Goal: Transaction & Acquisition: Book appointment/travel/reservation

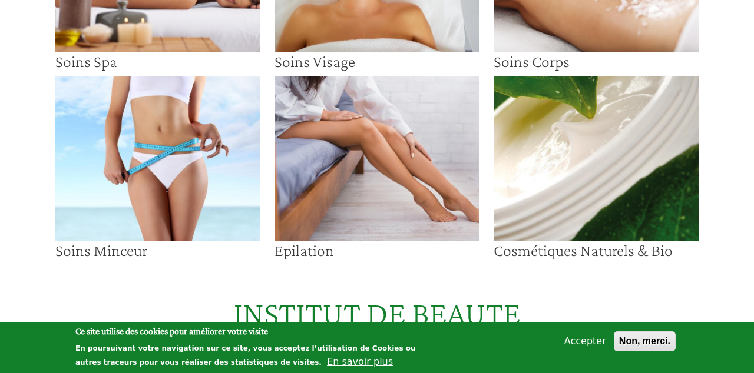
scroll to position [214, 0]
click at [390, 172] on img at bounding box center [376, 158] width 205 height 165
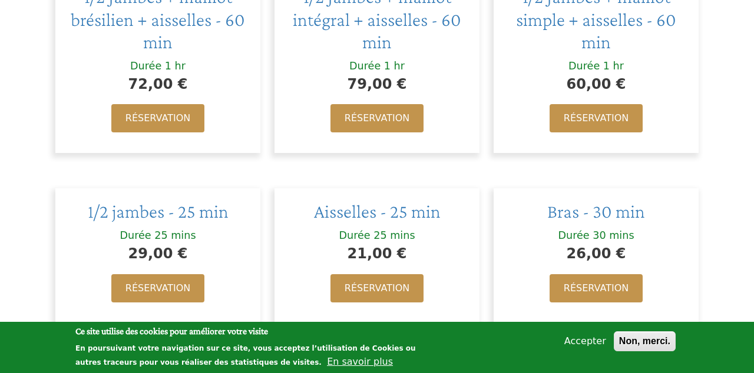
scroll to position [489, 0]
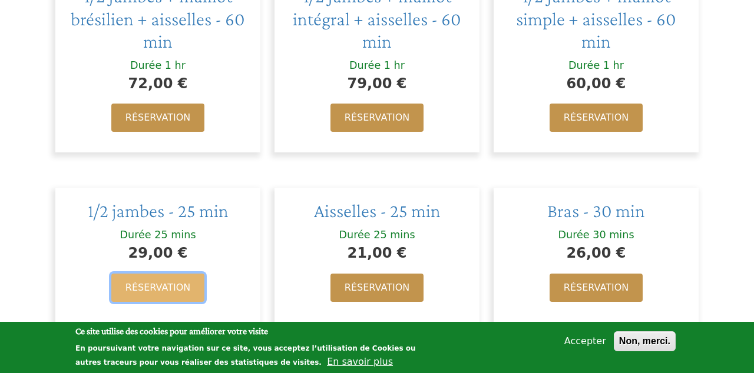
click at [160, 274] on link "Réservation" at bounding box center [157, 288] width 93 height 28
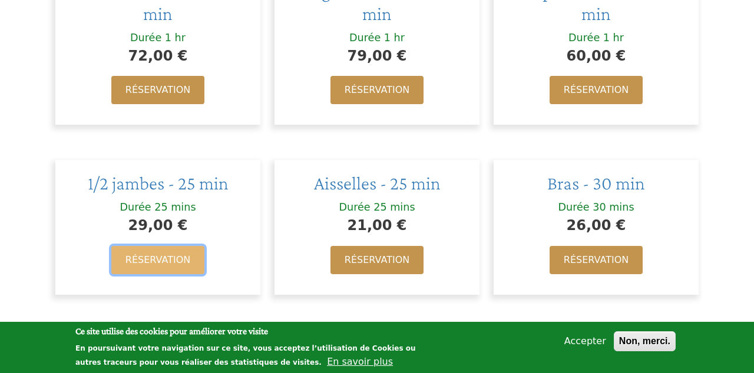
scroll to position [545, 0]
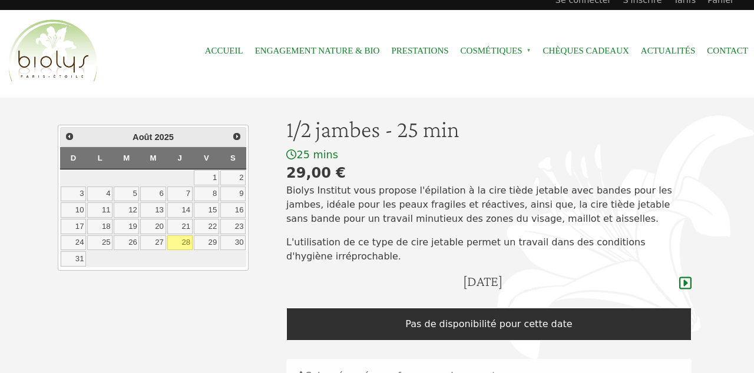
click at [211, 241] on link "29" at bounding box center [206, 243] width 25 height 15
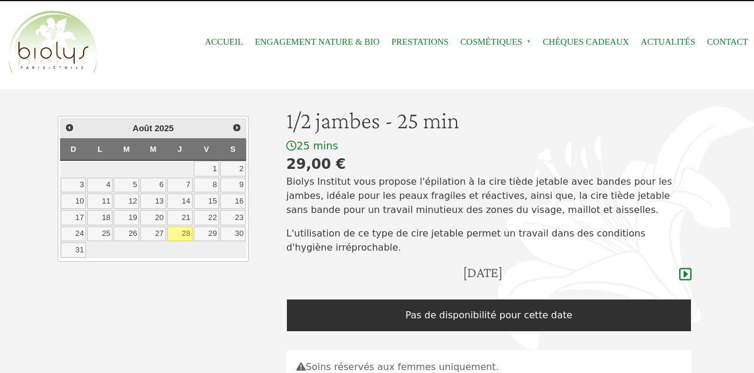
scroll to position [64, 0]
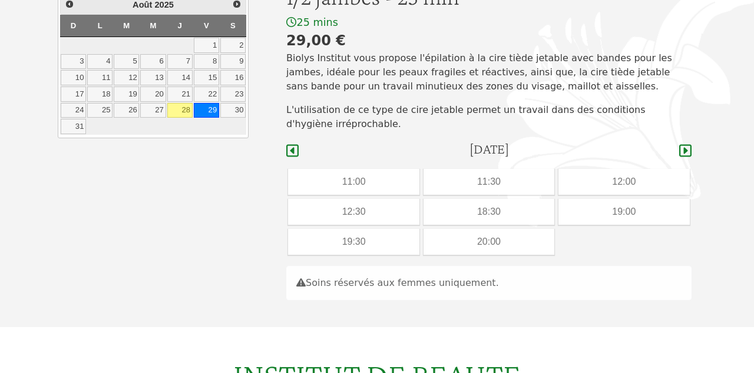
scroll to position [140, 0]
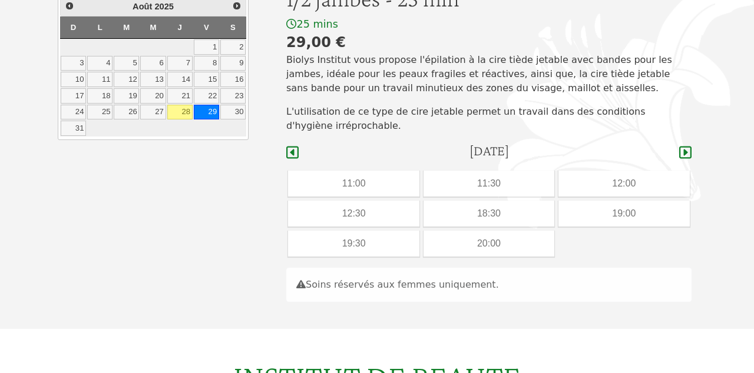
click at [495, 214] on div "18:30" at bounding box center [488, 214] width 131 height 26
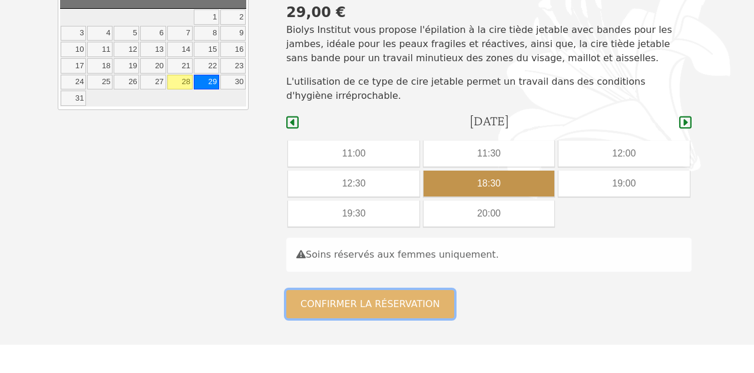
click at [385, 305] on button "Confirmer la réservation" at bounding box center [370, 304] width 168 height 28
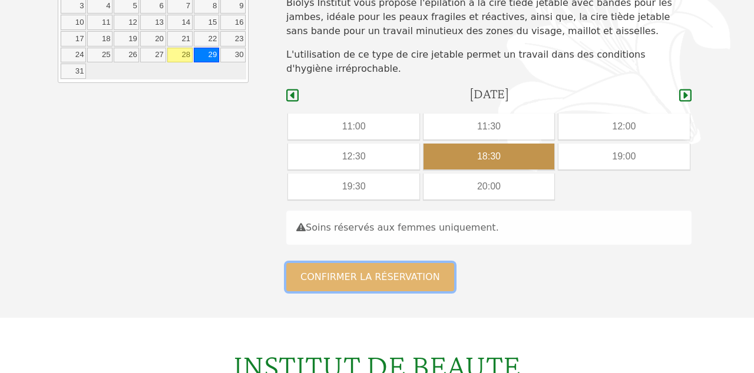
scroll to position [225, 0]
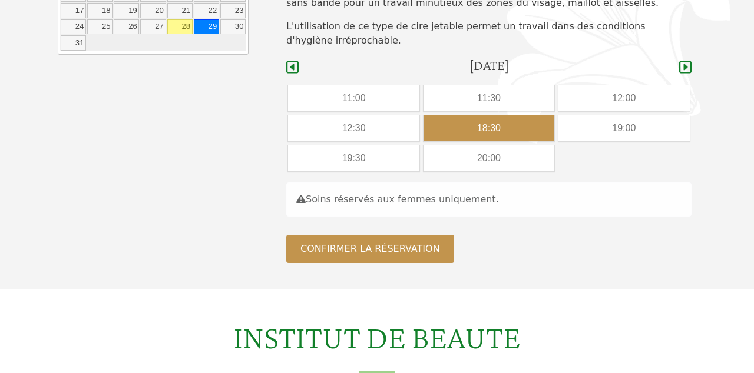
click at [363, 130] on div "12:30" at bounding box center [353, 128] width 131 height 26
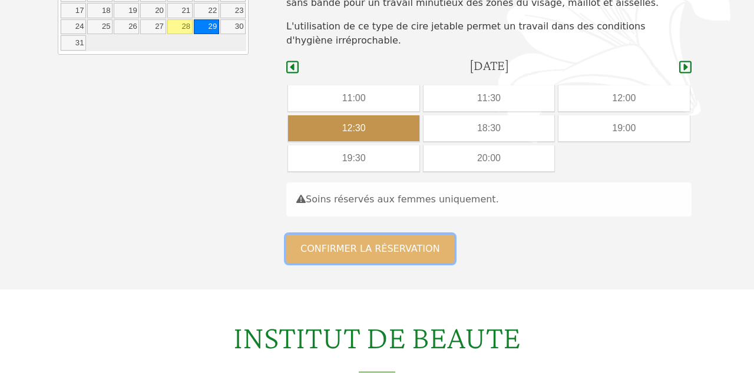
click at [381, 253] on button "Confirmer la réservation" at bounding box center [370, 249] width 168 height 28
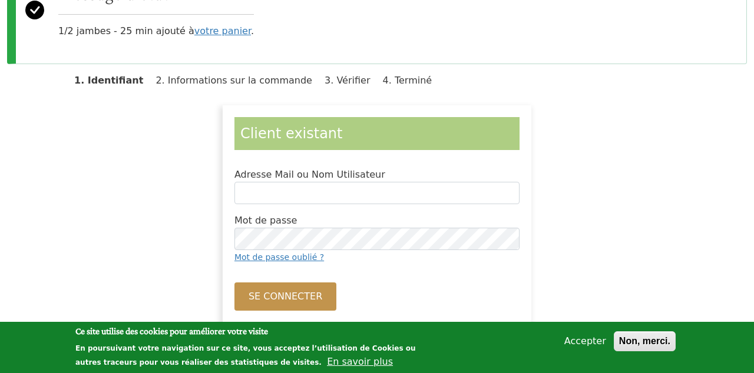
scroll to position [149, 0]
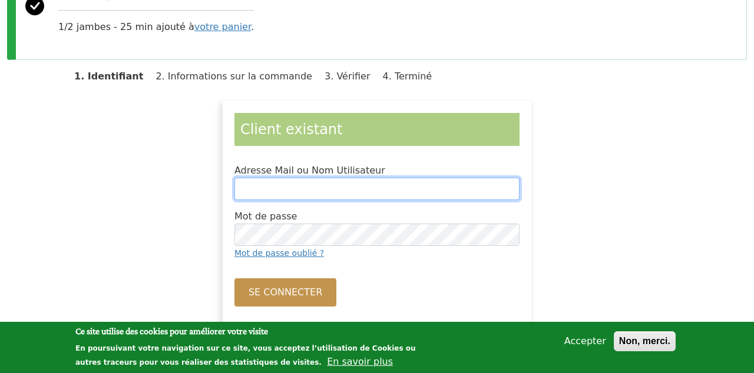
click at [340, 190] on input "Adresse Mail ou Nom Utilisateur" at bounding box center [376, 189] width 285 height 22
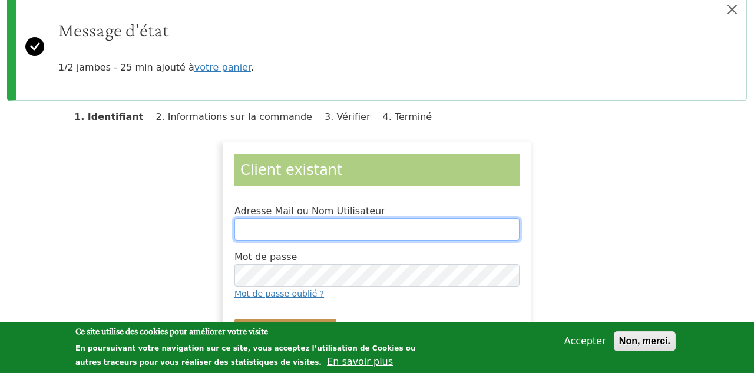
click at [319, 231] on input "Adresse Mail ou Nom Utilisateur" at bounding box center [376, 229] width 285 height 22
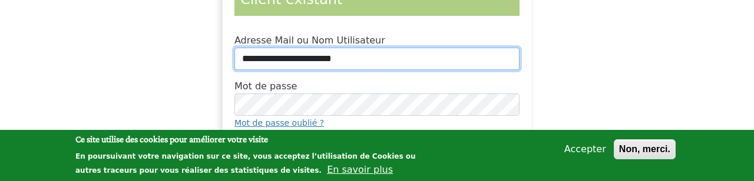
scroll to position [280, 0]
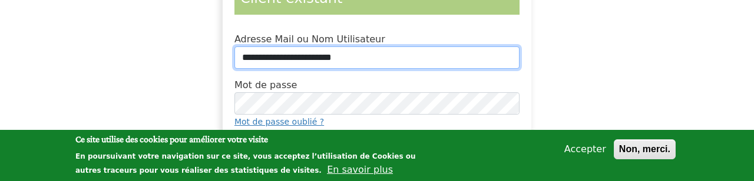
type input "**********"
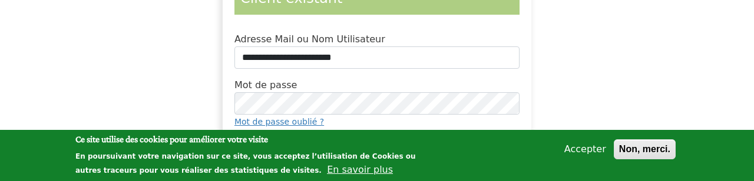
click at [286, 164] on button "Se connecter" at bounding box center [285, 161] width 102 height 28
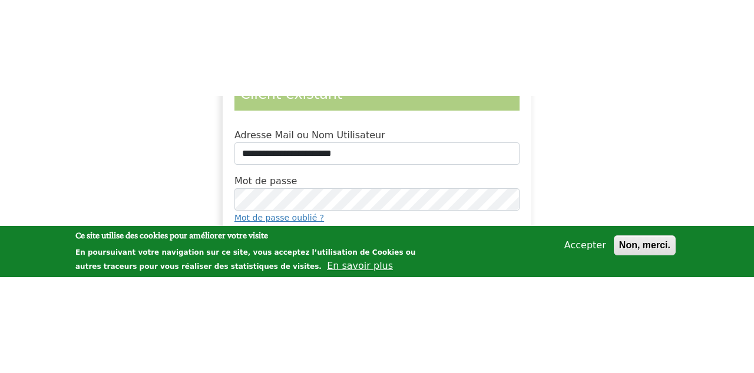
scroll to position [336, 0]
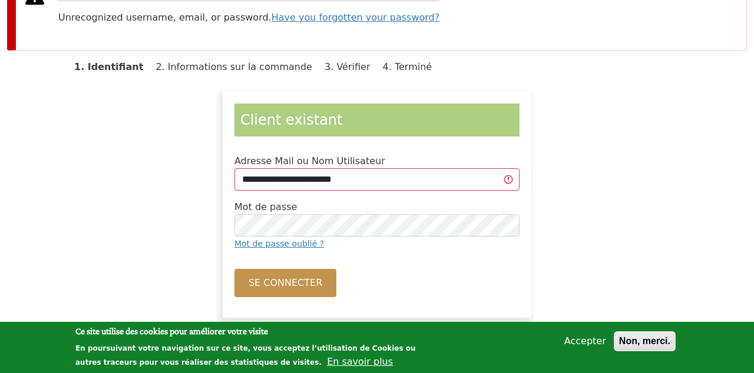
scroll to position [159, 0]
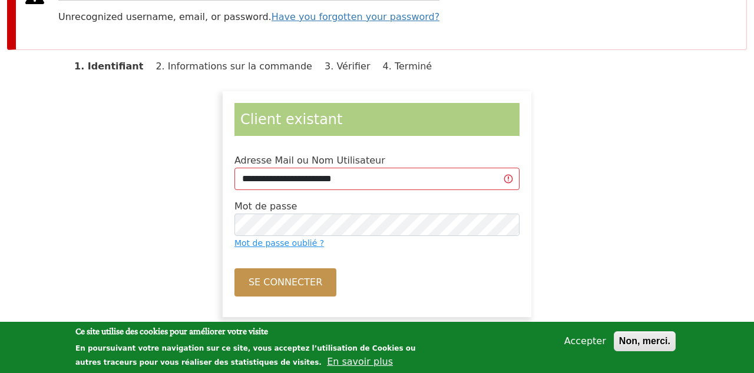
click at [283, 244] on link "Mot de passe oublié ?" at bounding box center [279, 242] width 90 height 9
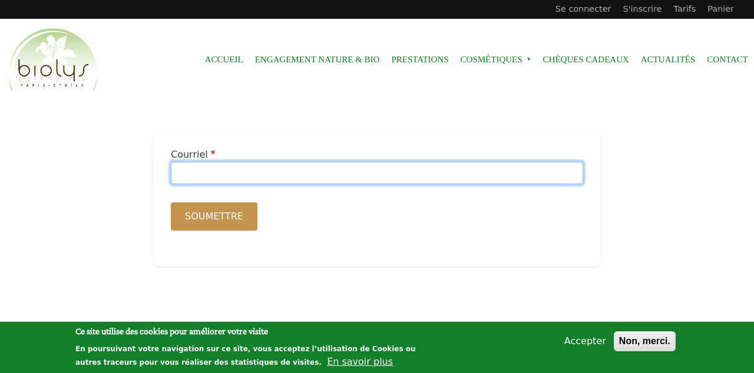
click at [234, 174] on input "Courriel" at bounding box center [377, 173] width 412 height 22
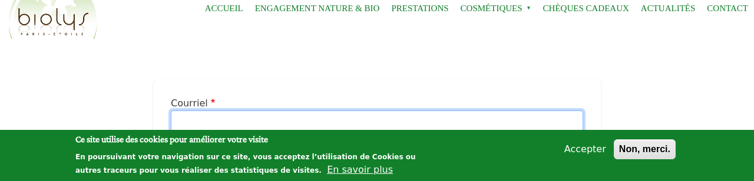
scroll to position [82, 0]
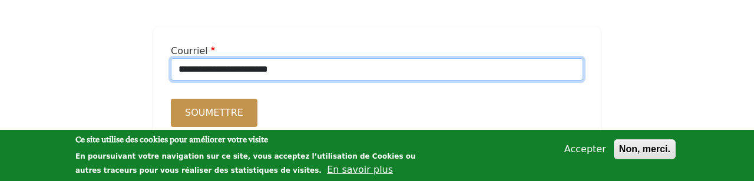
type input "**********"
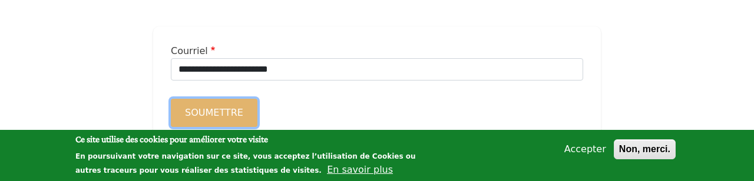
click at [224, 117] on button "Soumettre" at bounding box center [214, 113] width 87 height 28
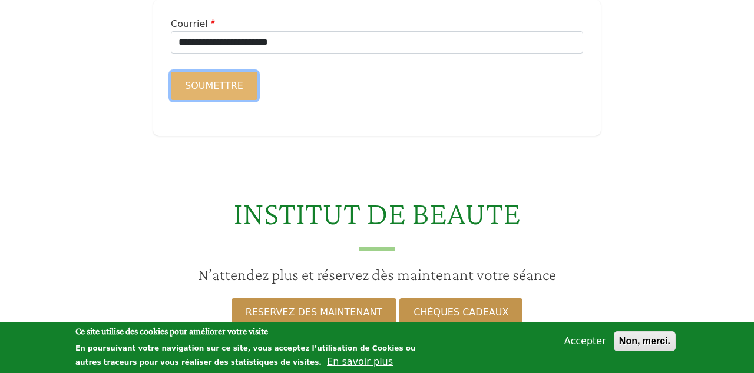
scroll to position [159, 0]
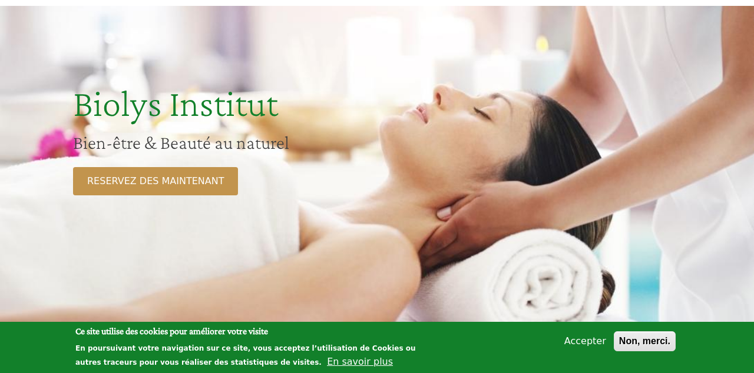
scroll to position [213, 0]
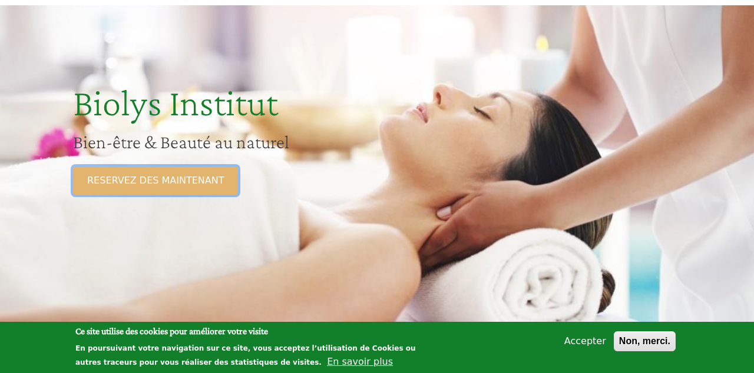
click at [156, 185] on link "RESERVEZ DES MAINTENANT" at bounding box center [155, 181] width 165 height 28
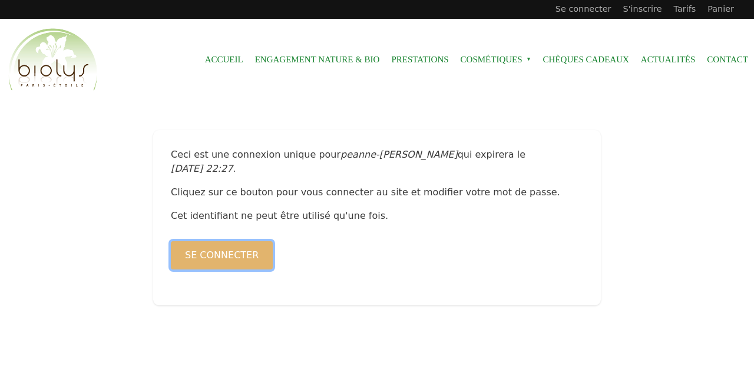
click at [236, 241] on button "Se connecter" at bounding box center [222, 255] width 102 height 28
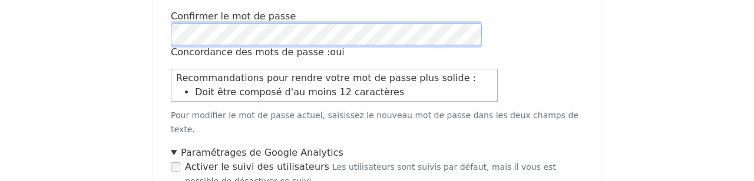
scroll to position [438, 0]
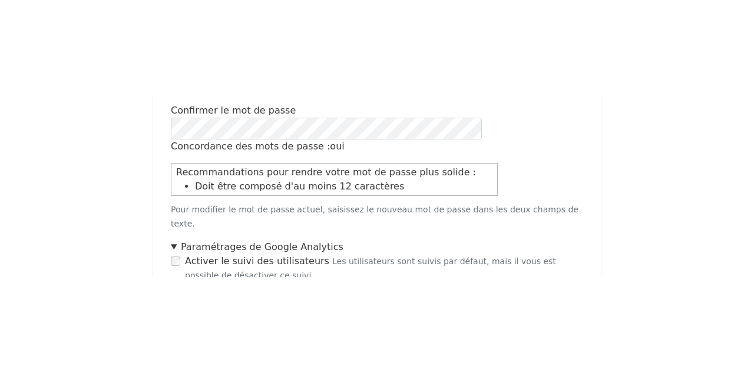
scroll to position [493, 0]
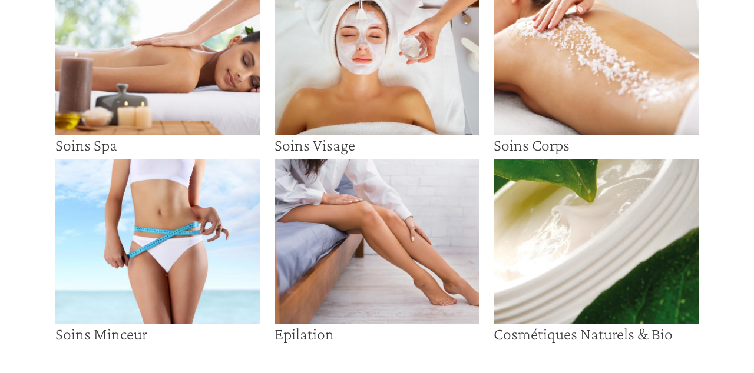
click at [362, 261] on img at bounding box center [376, 242] width 205 height 165
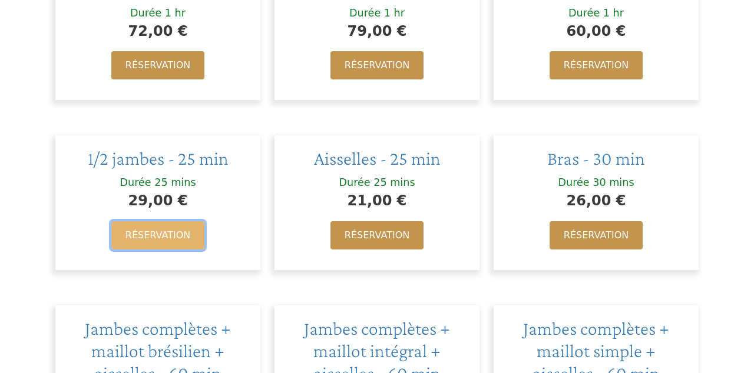
click at [171, 223] on link "Réservation" at bounding box center [157, 235] width 93 height 28
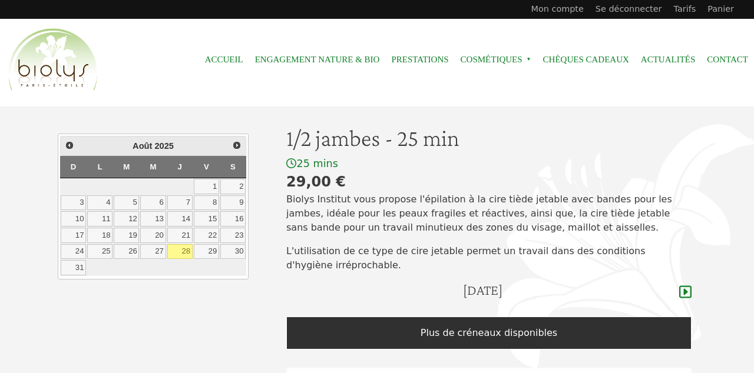
click at [213, 251] on link "29" at bounding box center [206, 251] width 25 height 15
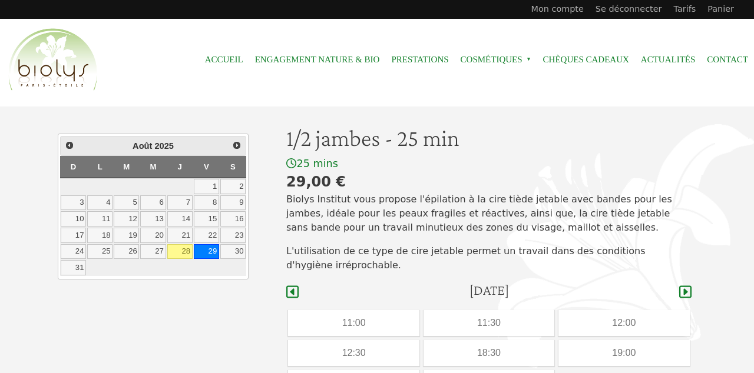
scroll to position [94, 0]
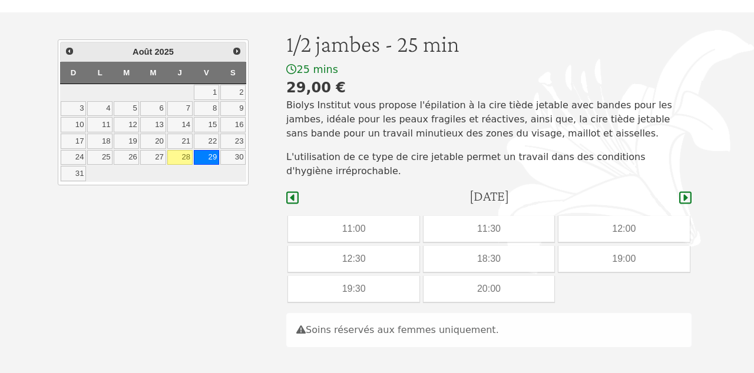
click at [374, 263] on div "12:30" at bounding box center [353, 259] width 131 height 26
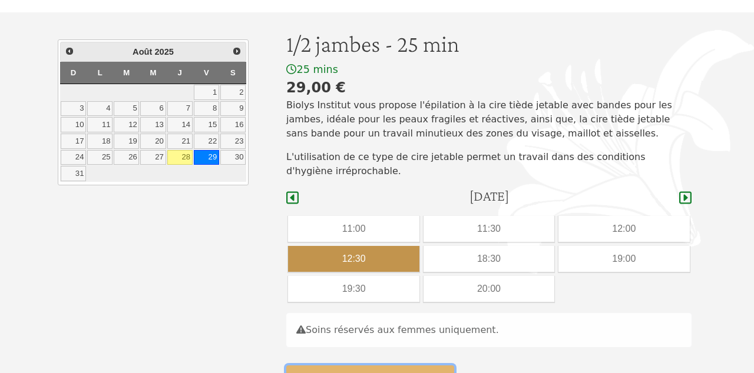
click at [372, 373] on button "Confirmer la réservation" at bounding box center [370, 380] width 168 height 28
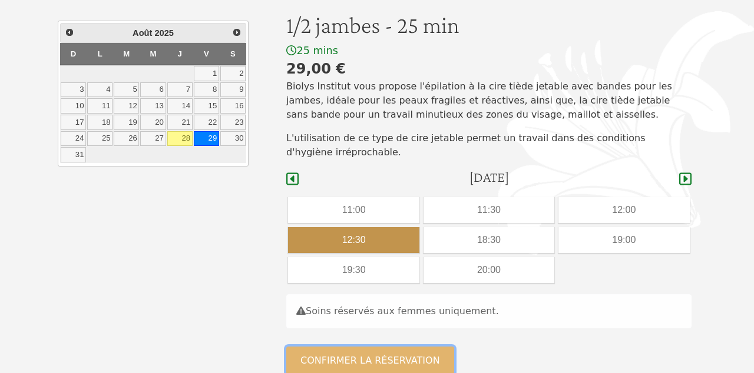
scroll to position [150, 0]
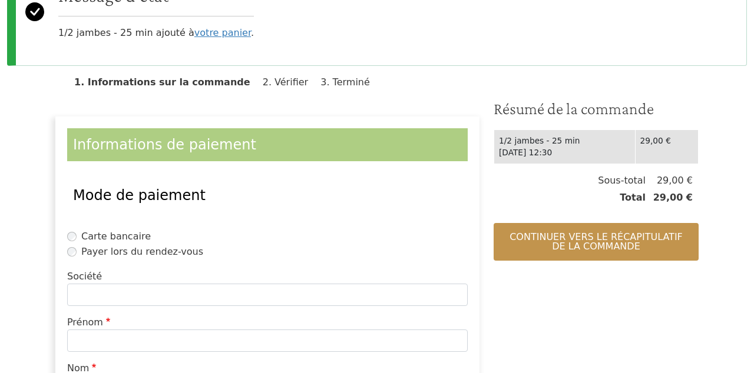
scroll to position [144, 0]
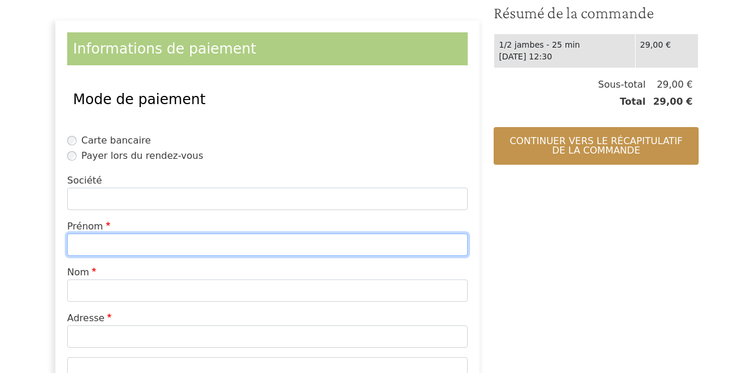
click at [153, 244] on input "Prénom" at bounding box center [267, 245] width 400 height 22
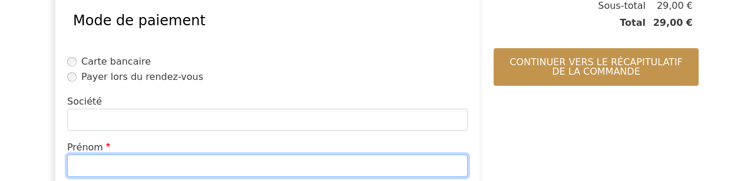
scroll to position [364, 0]
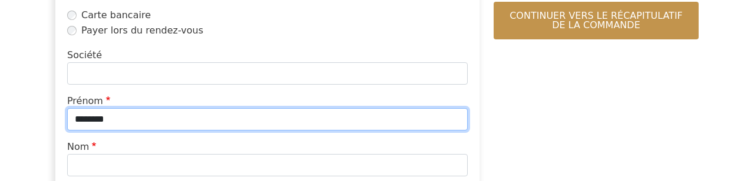
type input "********"
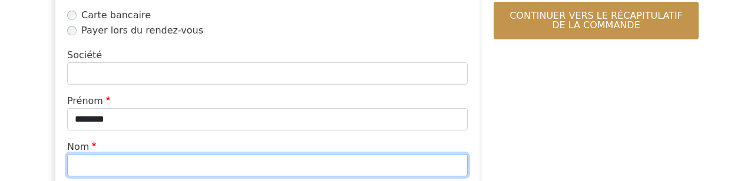
click at [160, 157] on input "Nom" at bounding box center [267, 165] width 400 height 22
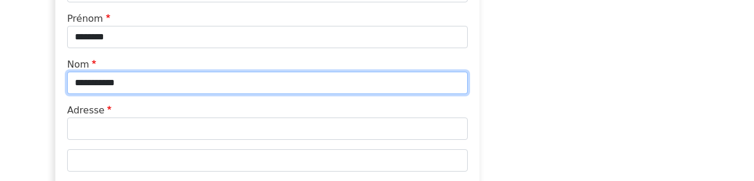
scroll to position [462, 0]
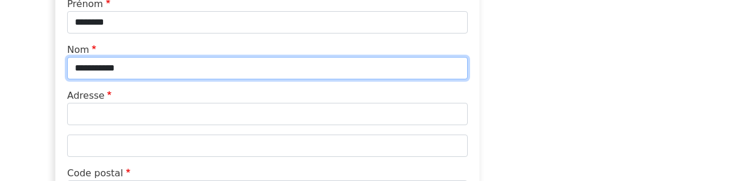
type input "**********"
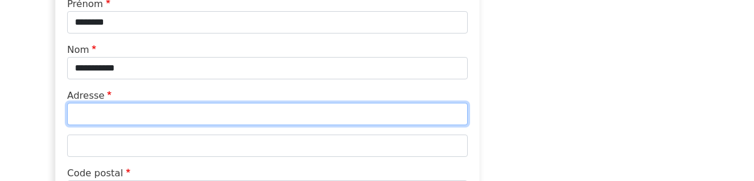
click at [159, 111] on input "Adresse" at bounding box center [267, 114] width 400 height 22
type input "**********"
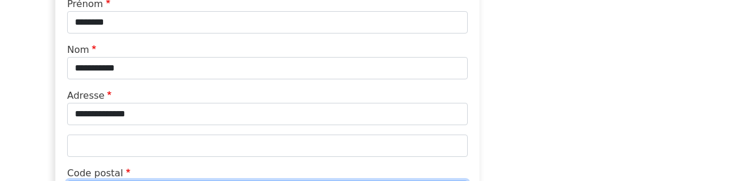
type input "*****"
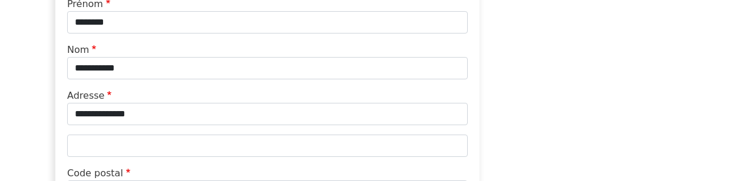
type input "*****"
type input "**********"
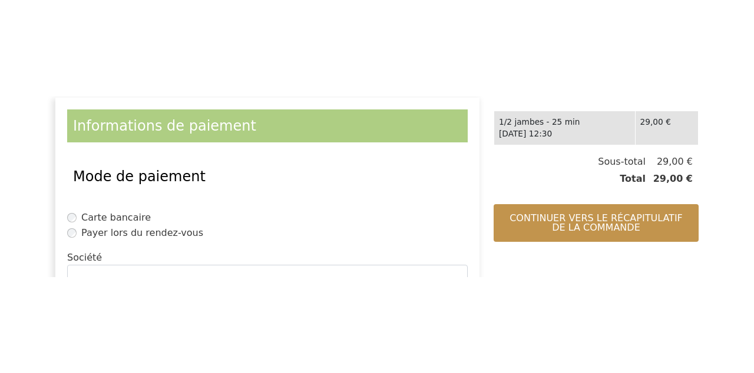
scroll to position [258, 0]
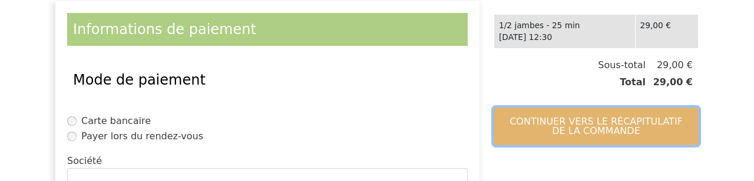
click at [609, 121] on button "Continuer vers le récapitulatif de la commande" at bounding box center [595, 127] width 205 height 38
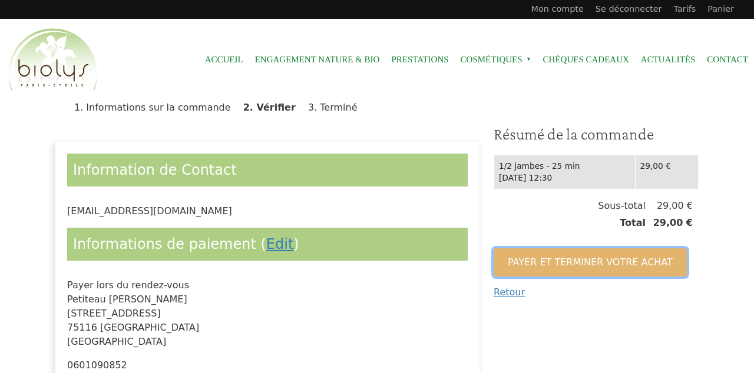
click at [605, 264] on button "Payer et terminer votre achat" at bounding box center [589, 262] width 193 height 28
